Goal: Information Seeking & Learning: Learn about a topic

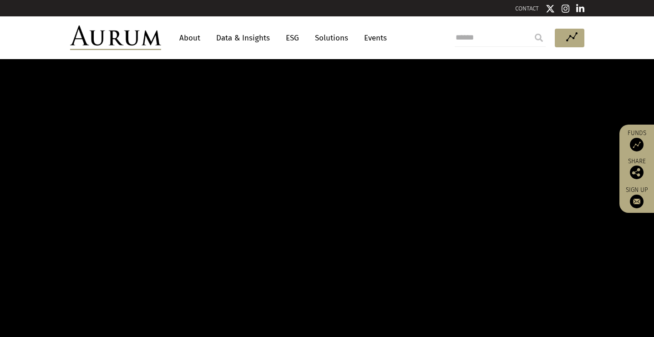
click at [241, 42] on link "Data & Insights" at bounding box center [243, 38] width 63 height 17
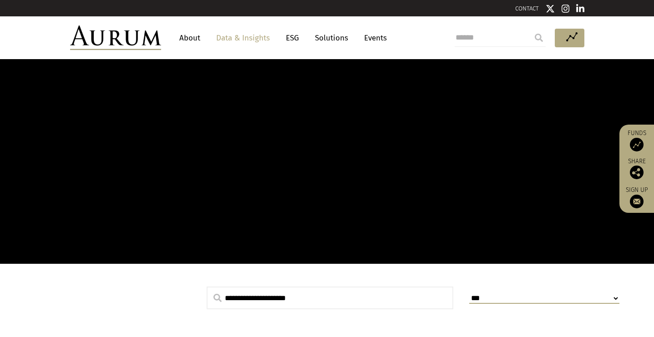
click at [237, 36] on link "Data & Insights" at bounding box center [243, 38] width 63 height 17
click at [238, 41] on link "Data & Insights" at bounding box center [243, 38] width 63 height 17
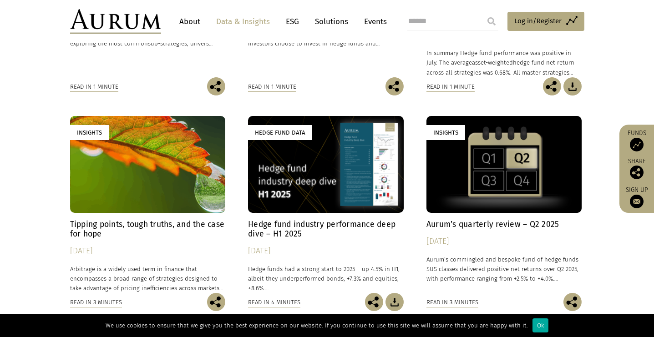
scroll to position [455, 0]
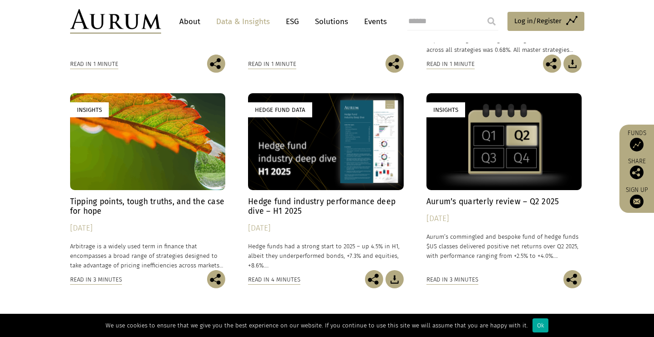
click at [321, 203] on h4 "Hedge fund industry performance deep dive – H1 2025" at bounding box center [326, 206] width 156 height 19
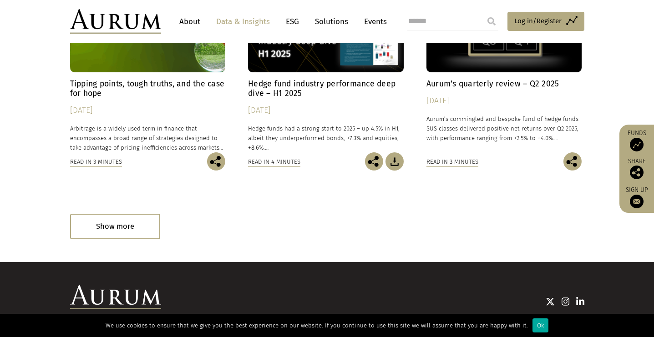
scroll to position [619, 0]
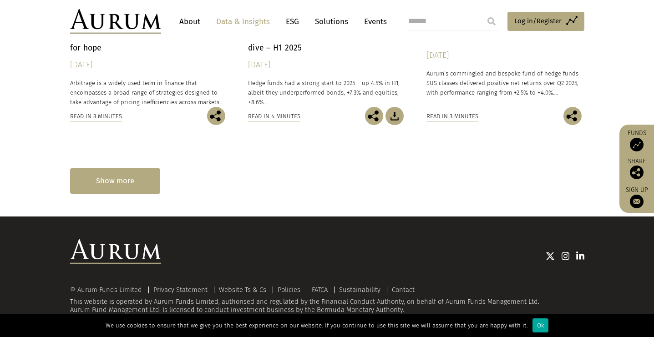
click at [133, 191] on div "Show more" at bounding box center [115, 180] width 90 height 25
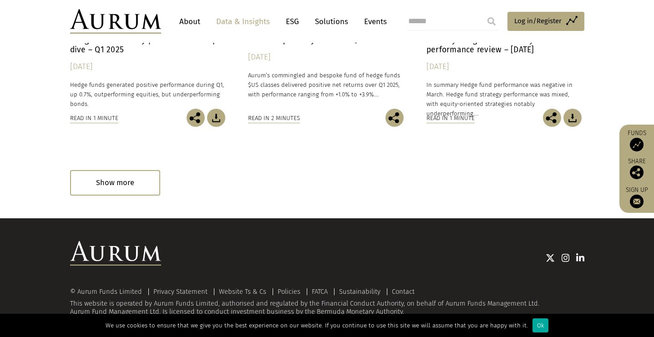
scroll to position [1051, 0]
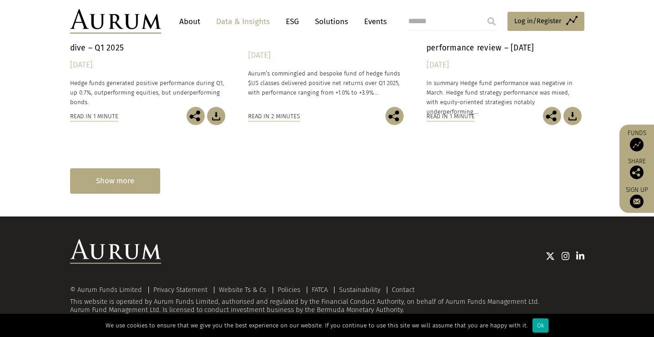
click at [95, 181] on div "Show more" at bounding box center [115, 180] width 90 height 25
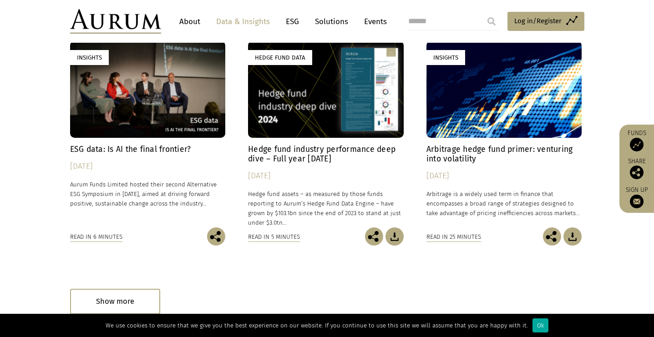
scroll to position [1444, 0]
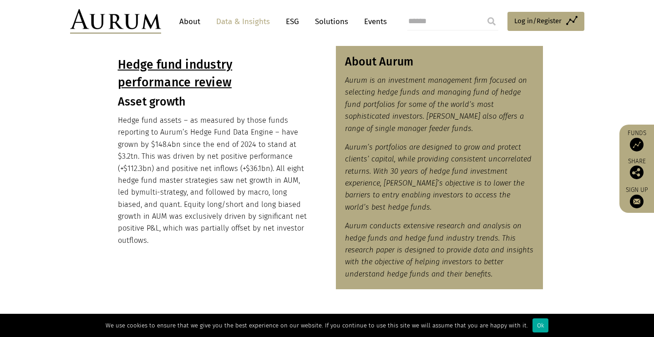
scroll to position [455, 0]
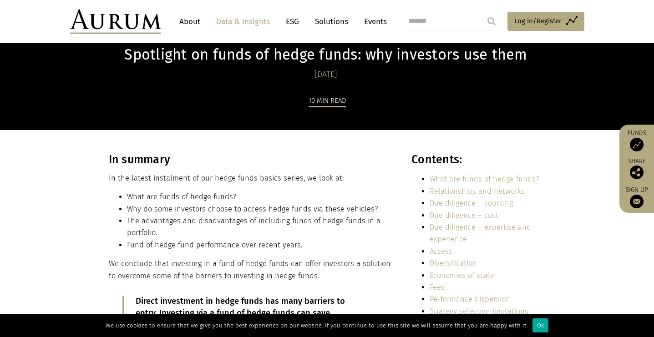
scroll to position [54, 0]
